Goal: Check status: Check status

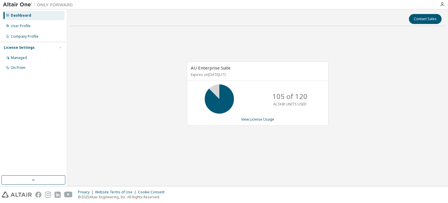
click at [188, 76] on div "AU Enterprise Suite Expires on [DATE] UTC" at bounding box center [257, 71] width 141 height 19
click at [152, 67] on div "AU Enterprise Suite Expires on [DATE] UTC 105 of 120 ALTAIR UNITS USED View Lic…" at bounding box center [257, 97] width 375 height 132
